Goal: Information Seeking & Learning: Understand process/instructions

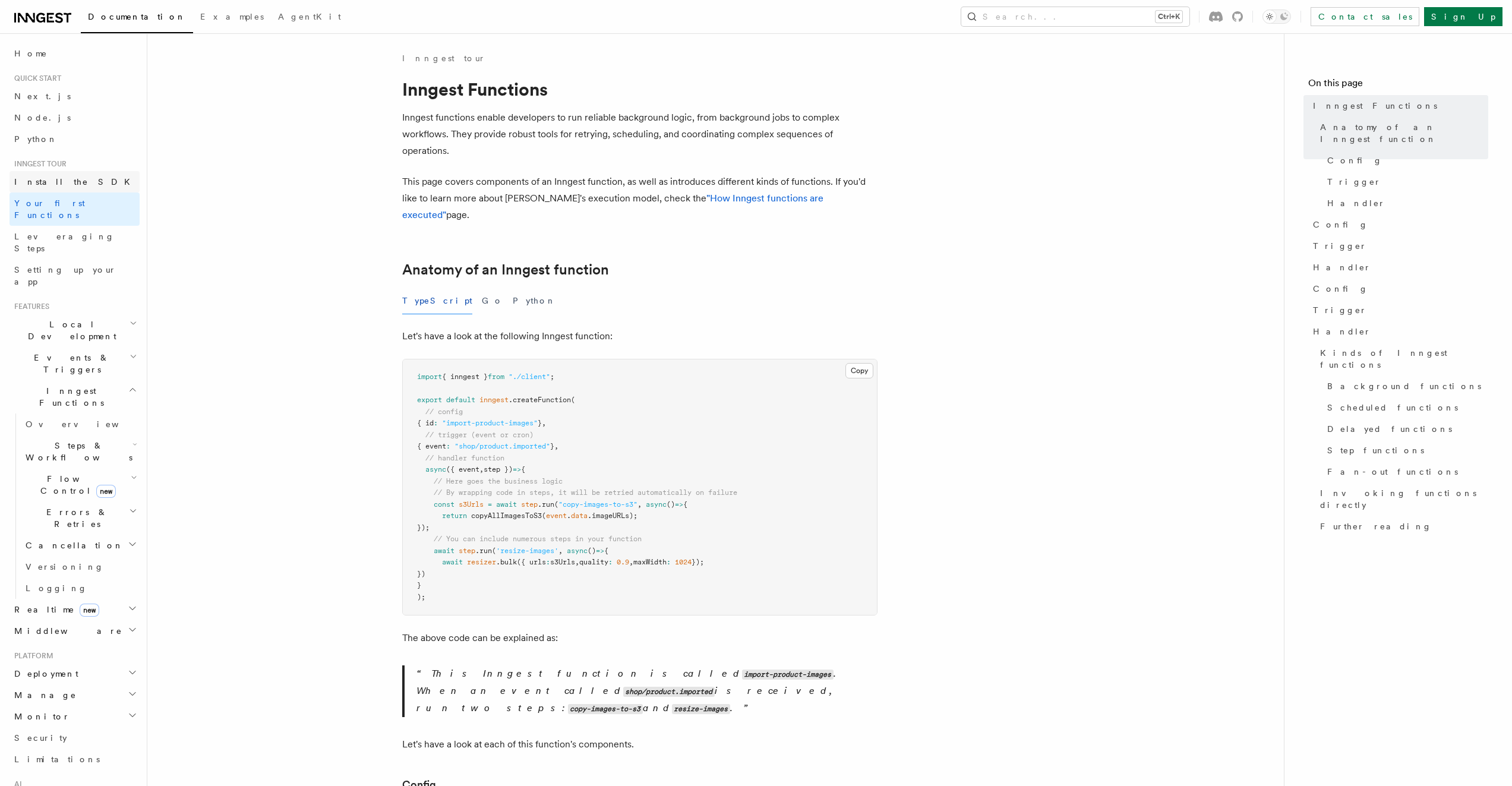
click at [75, 190] on link "Install the SDK" at bounding box center [74, 182] width 130 height 21
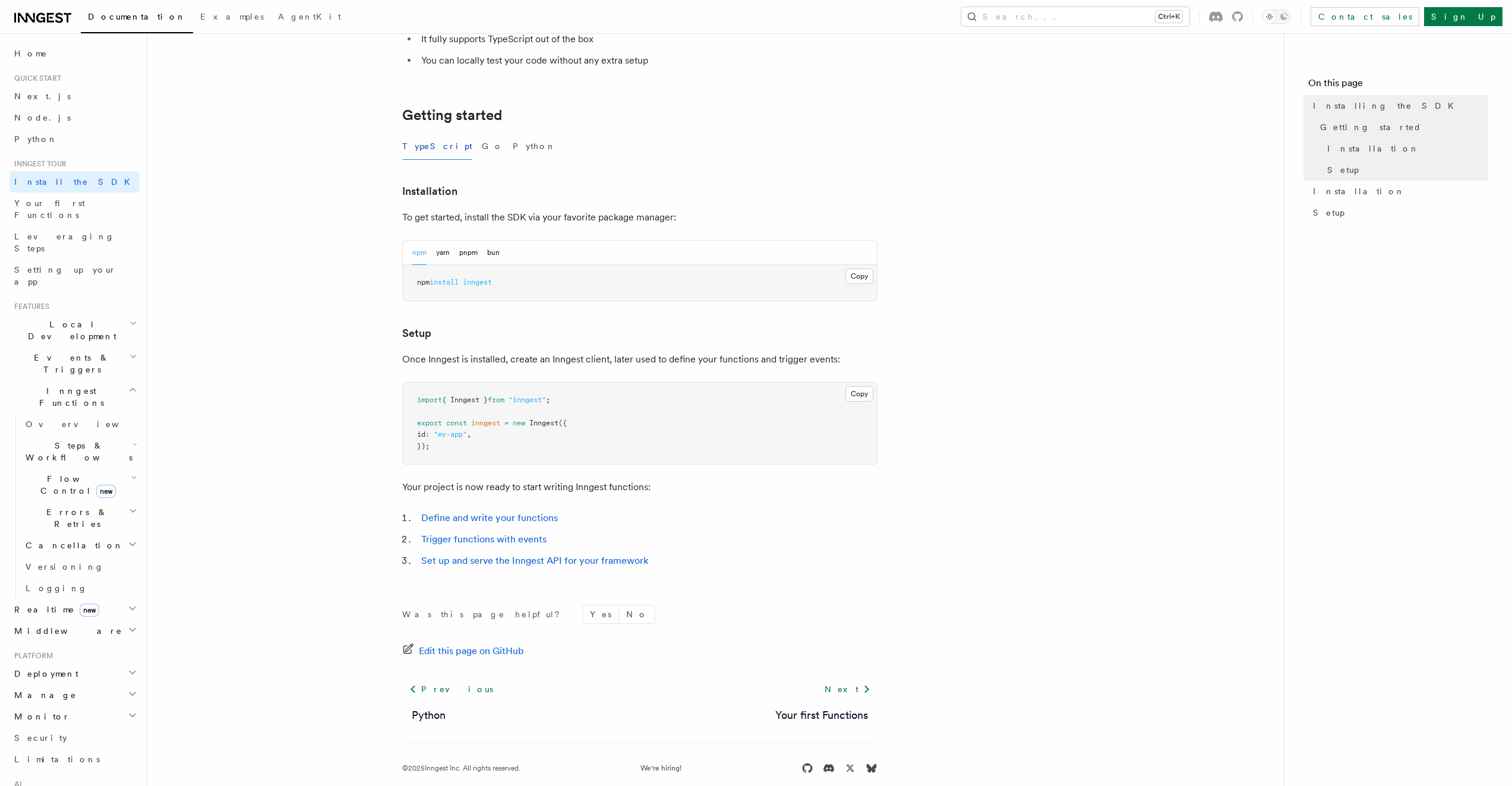
scroll to position [202, 0]
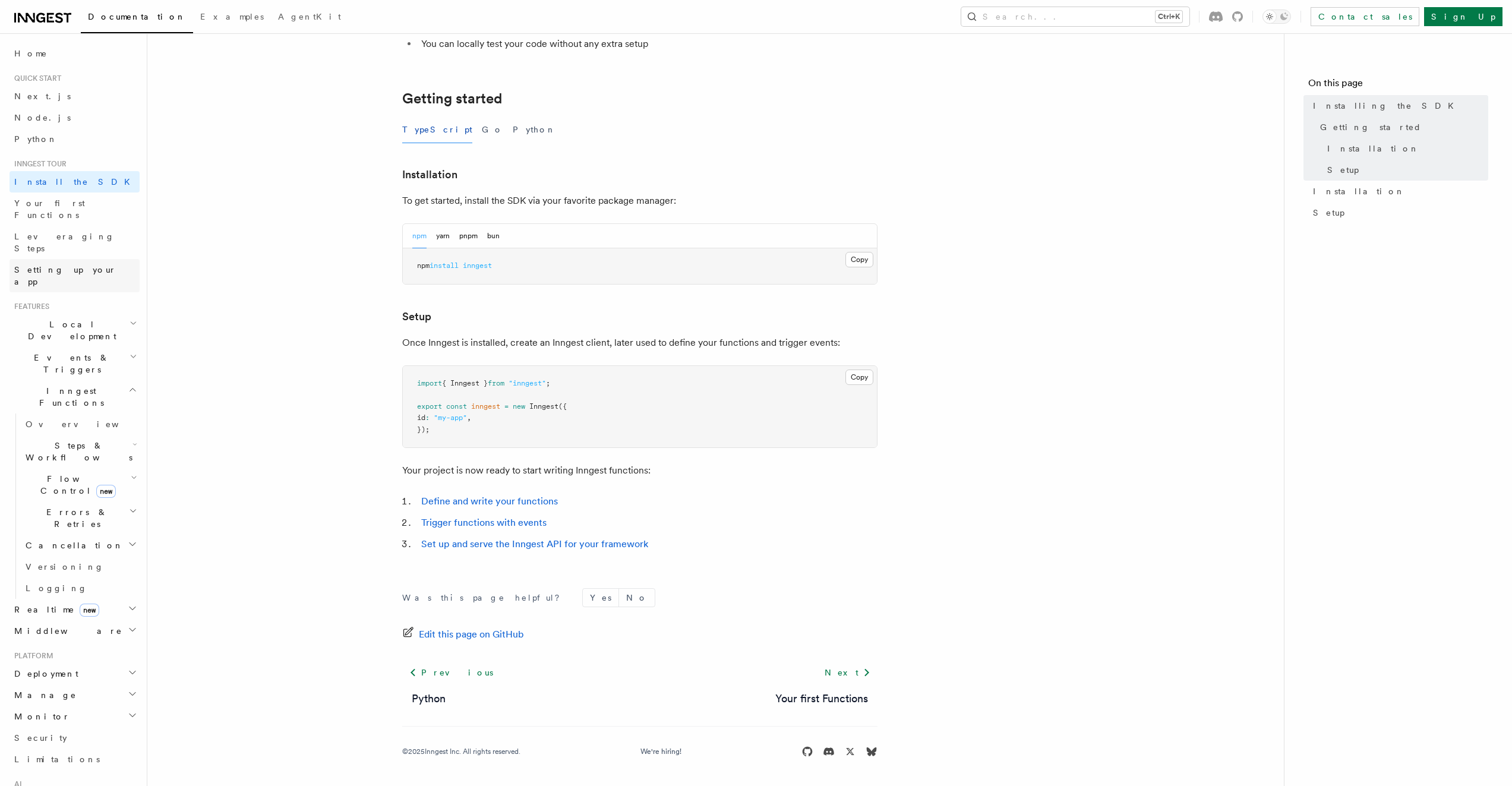
click at [72, 265] on span "Setting up your app" at bounding box center [65, 275] width 102 height 21
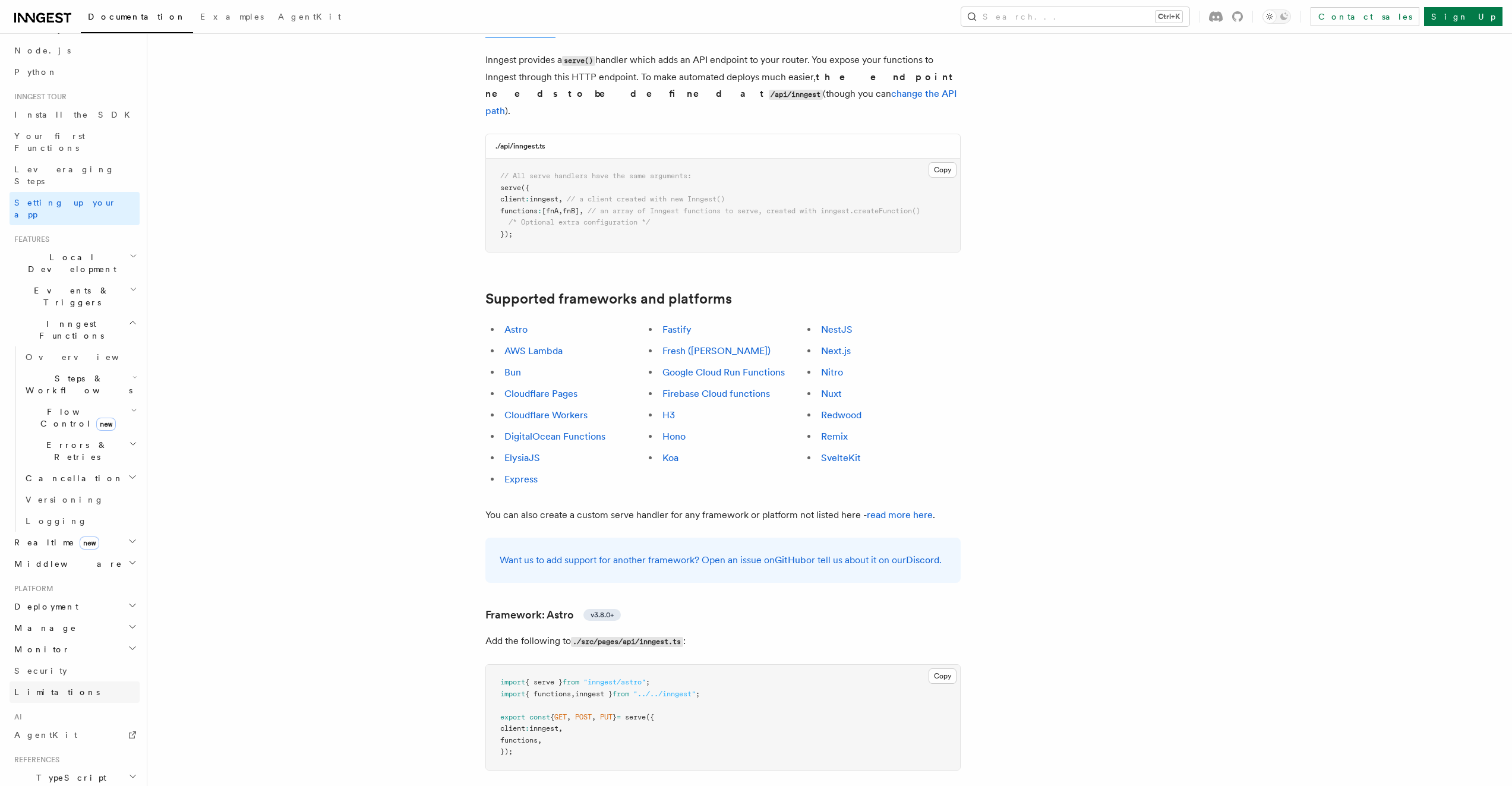
scroll to position [65, 0]
click at [98, 248] on h2 "Local Development" at bounding box center [74, 265] width 130 height 33
click at [114, 388] on h2 "Events & Triggers" at bounding box center [74, 405] width 130 height 33
click at [1110, 25] on button "Search... Ctrl+K" at bounding box center [1074, 17] width 228 height 19
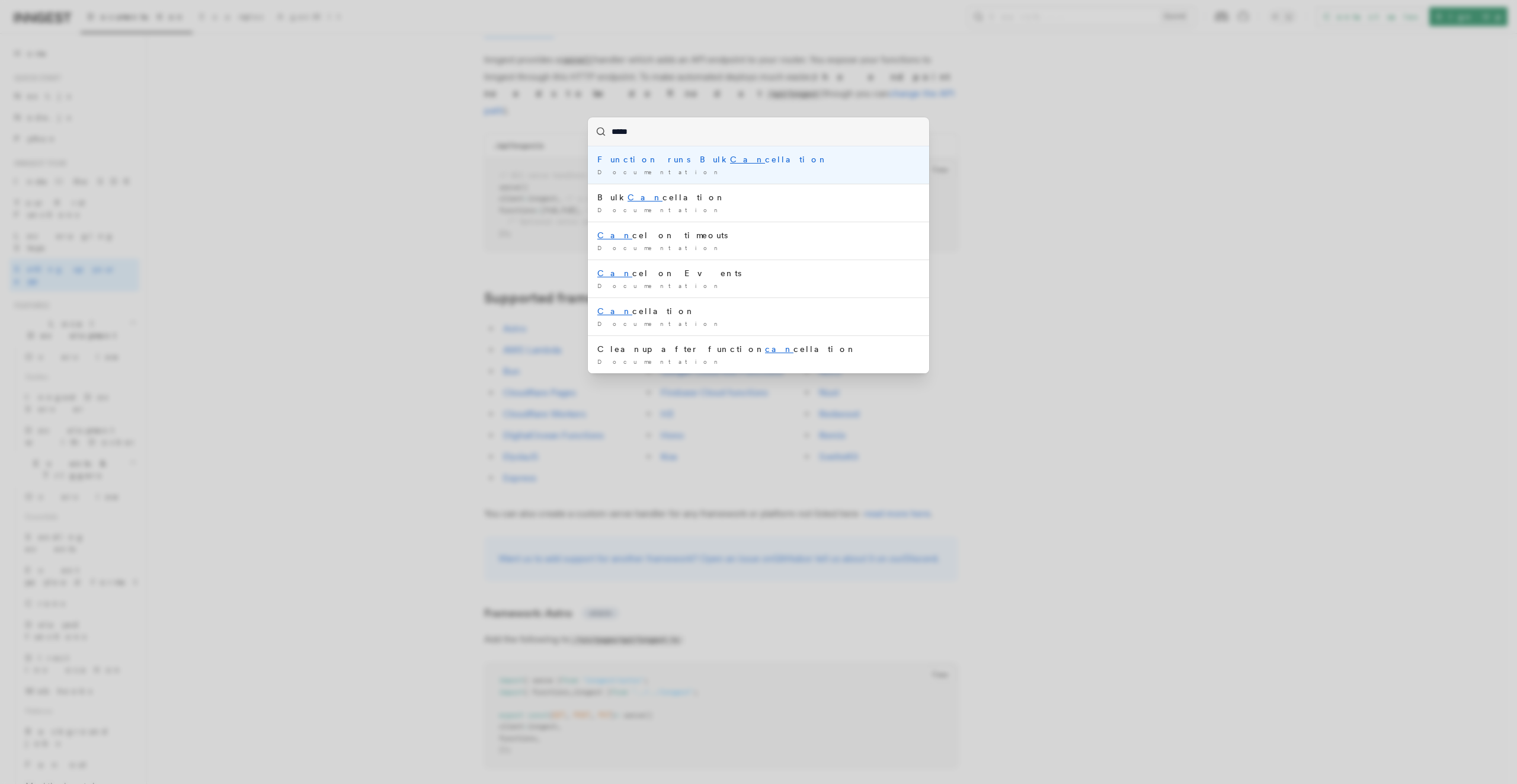
type input "******"
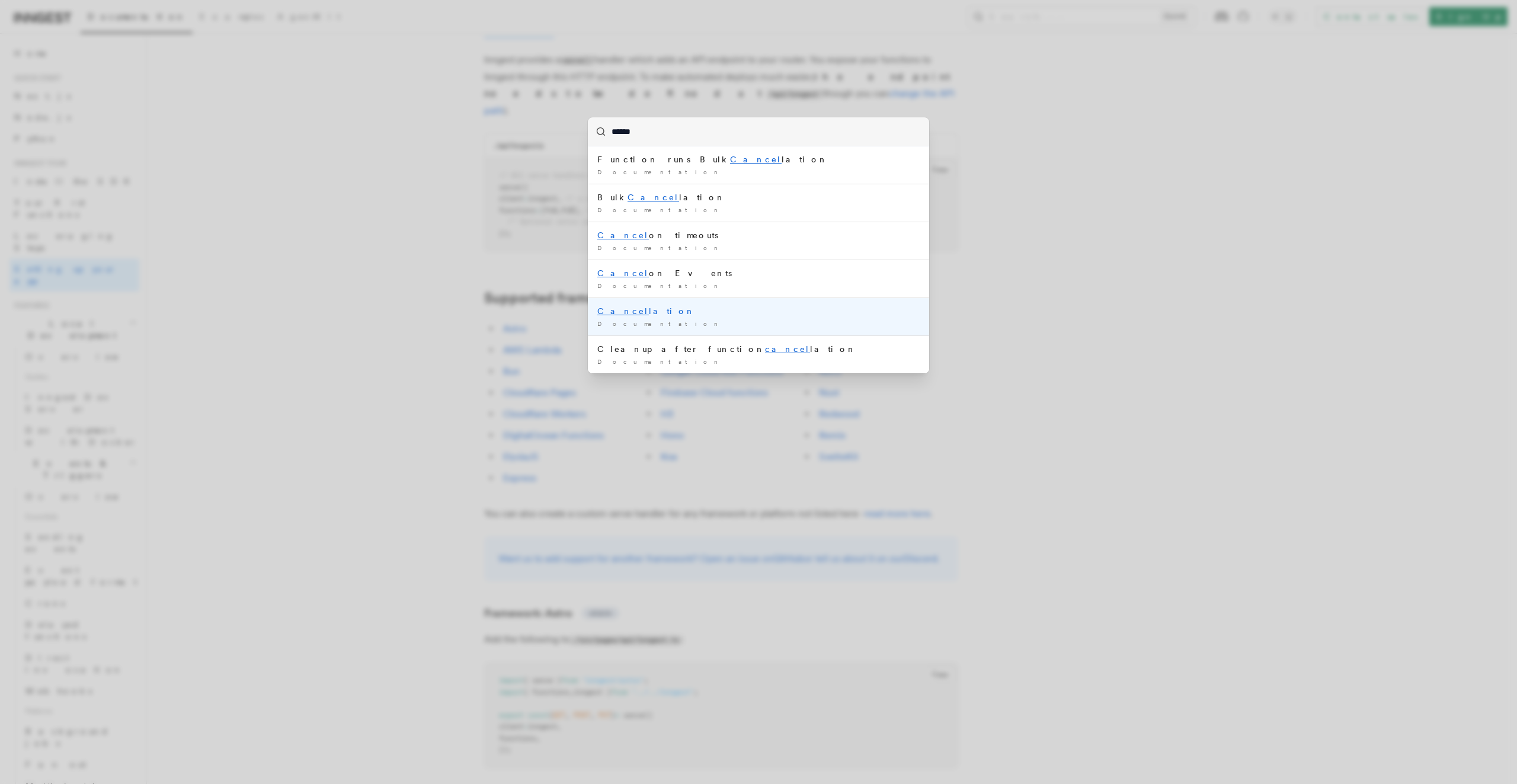
click at [642, 312] on div "Cancel lation" at bounding box center [759, 311] width 322 height 12
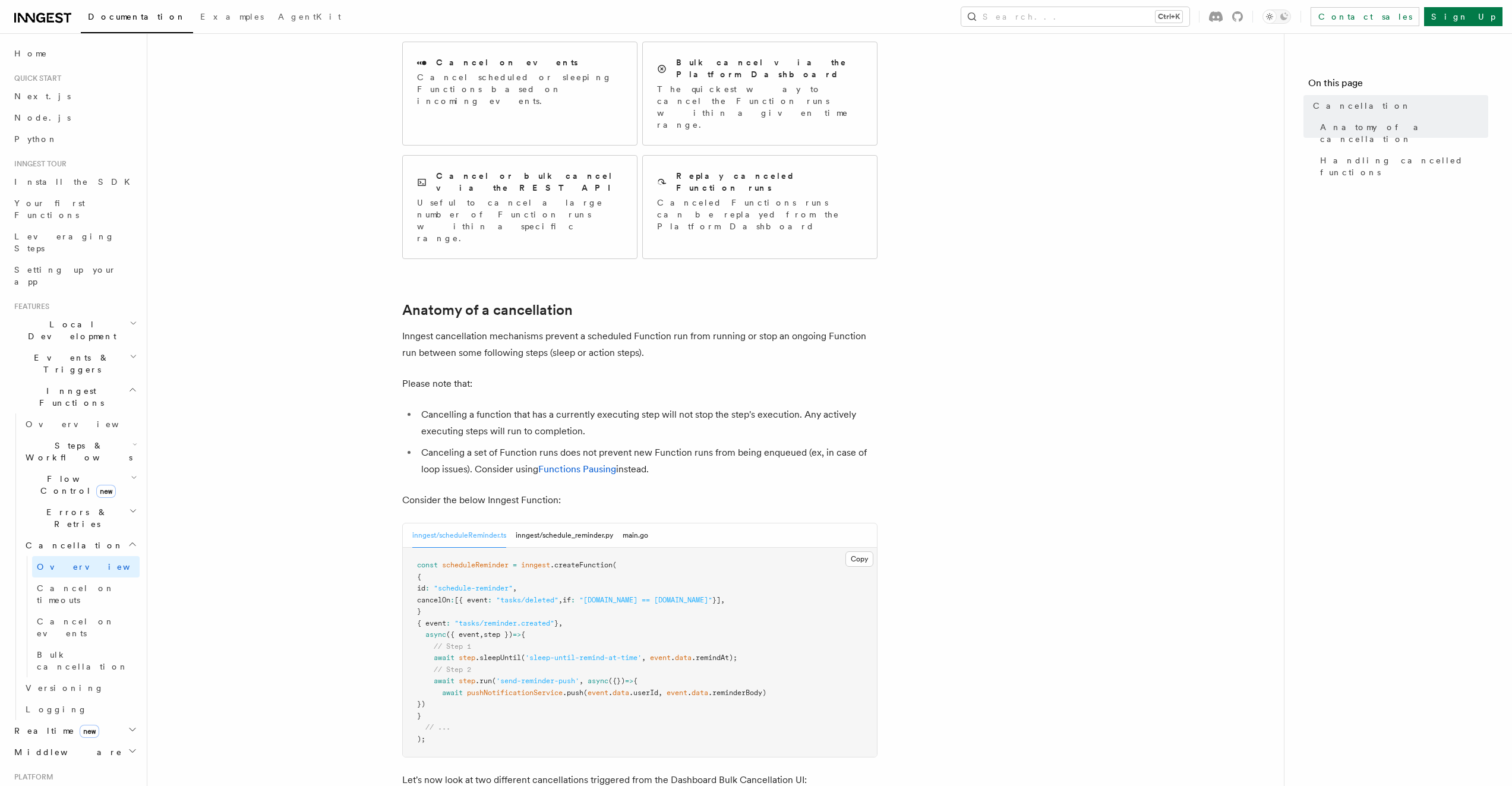
scroll to position [396, 0]
